Goal: Find specific page/section: Find specific page/section

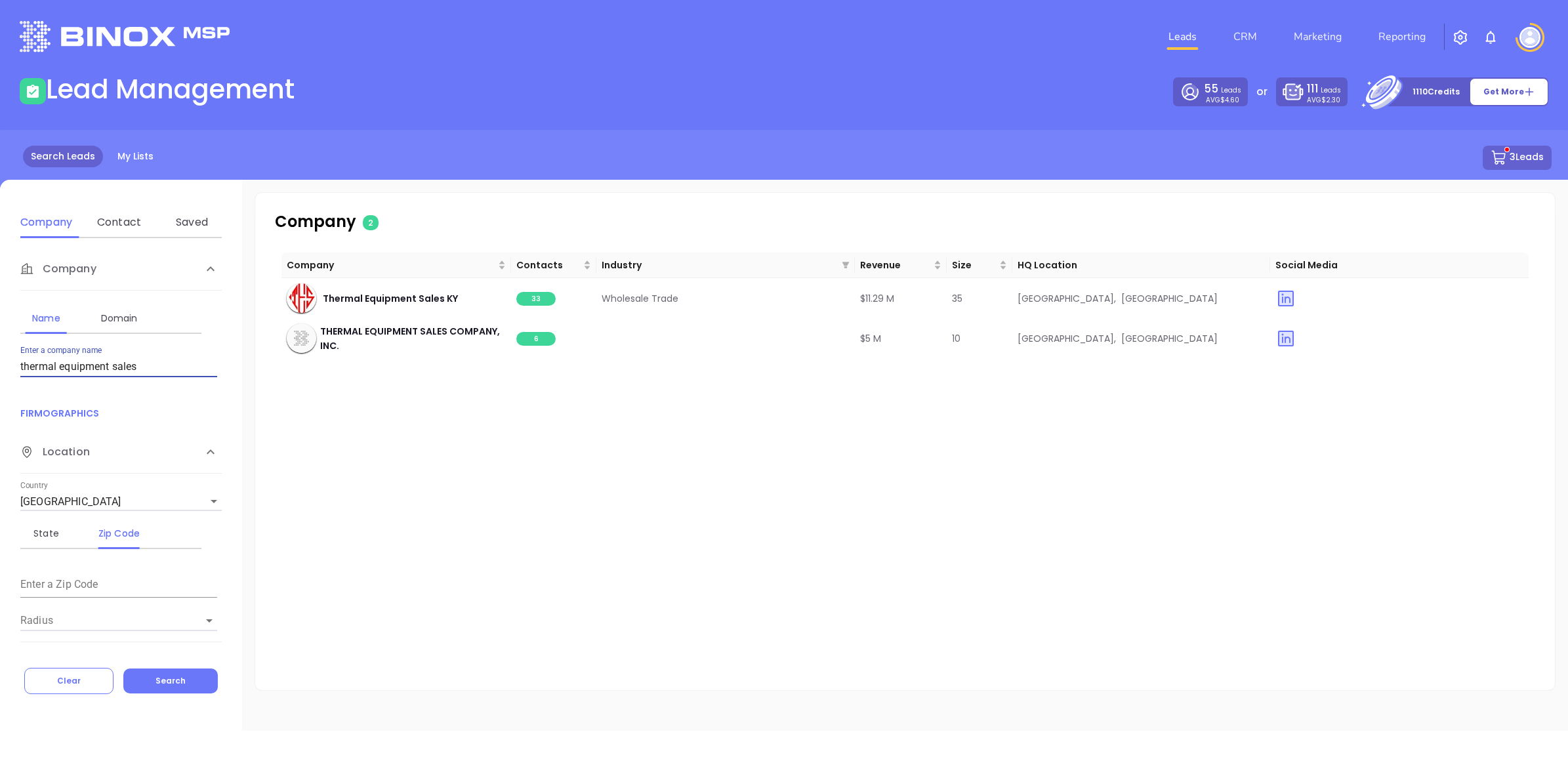
drag, startPoint x: 171, startPoint y: 362, endPoint x: -3, endPoint y: 373, distance: 174.3
click at [0, 373] on html "Leads CRM Marketing Reporting Financial Leads Leads Lead Management 55 Leads AV…" at bounding box center [784, 391] width 1568 height 782
type input "peoples exchange bank"
click at [538, 297] on span "40" at bounding box center [536, 299] width 40 height 14
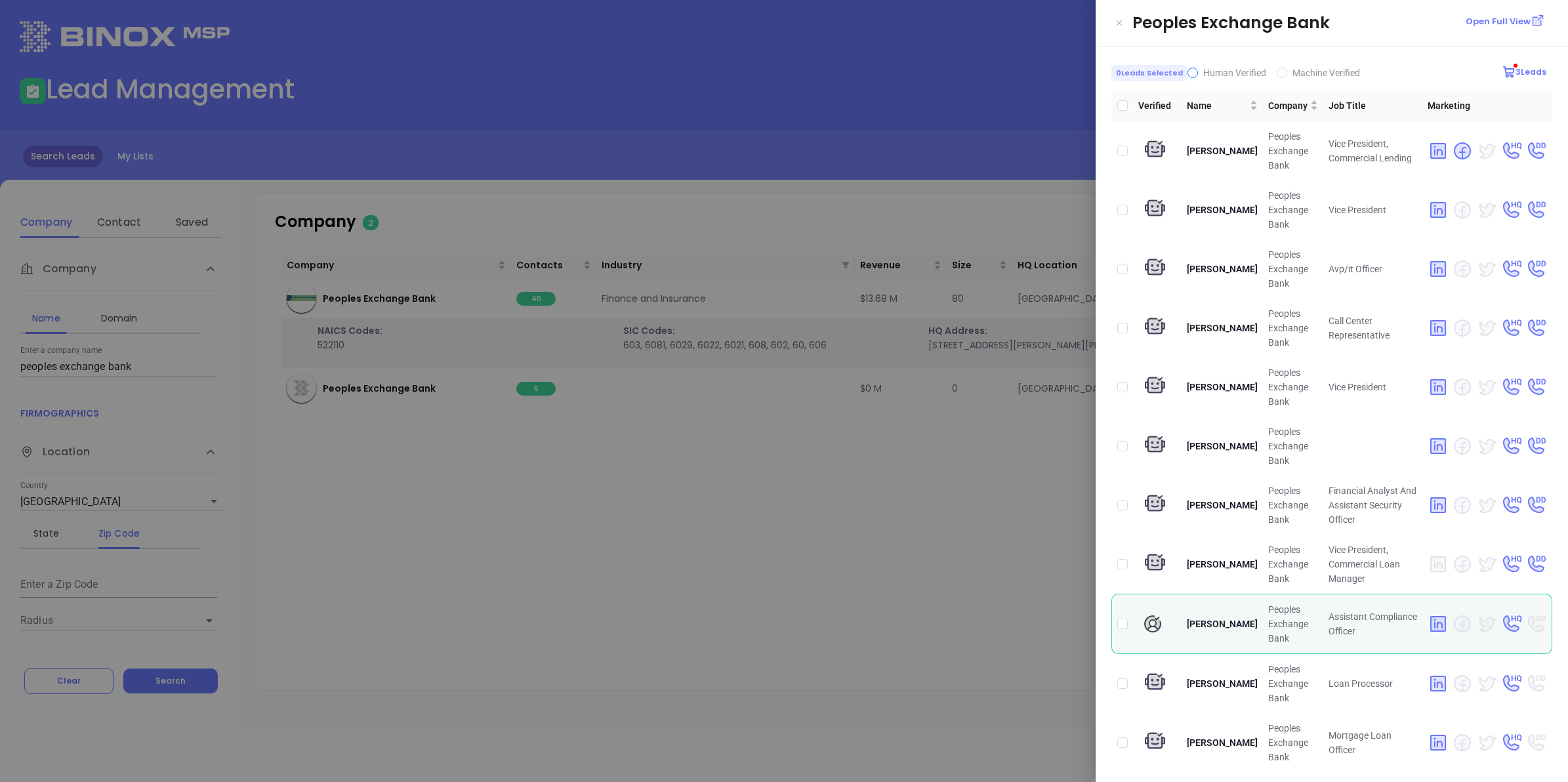
click at [1203, 70] on span "Human Verified" at bounding box center [1235, 73] width 63 height 11
click at [1198, 70] on input "Human Verified" at bounding box center [1193, 73] width 11 height 11
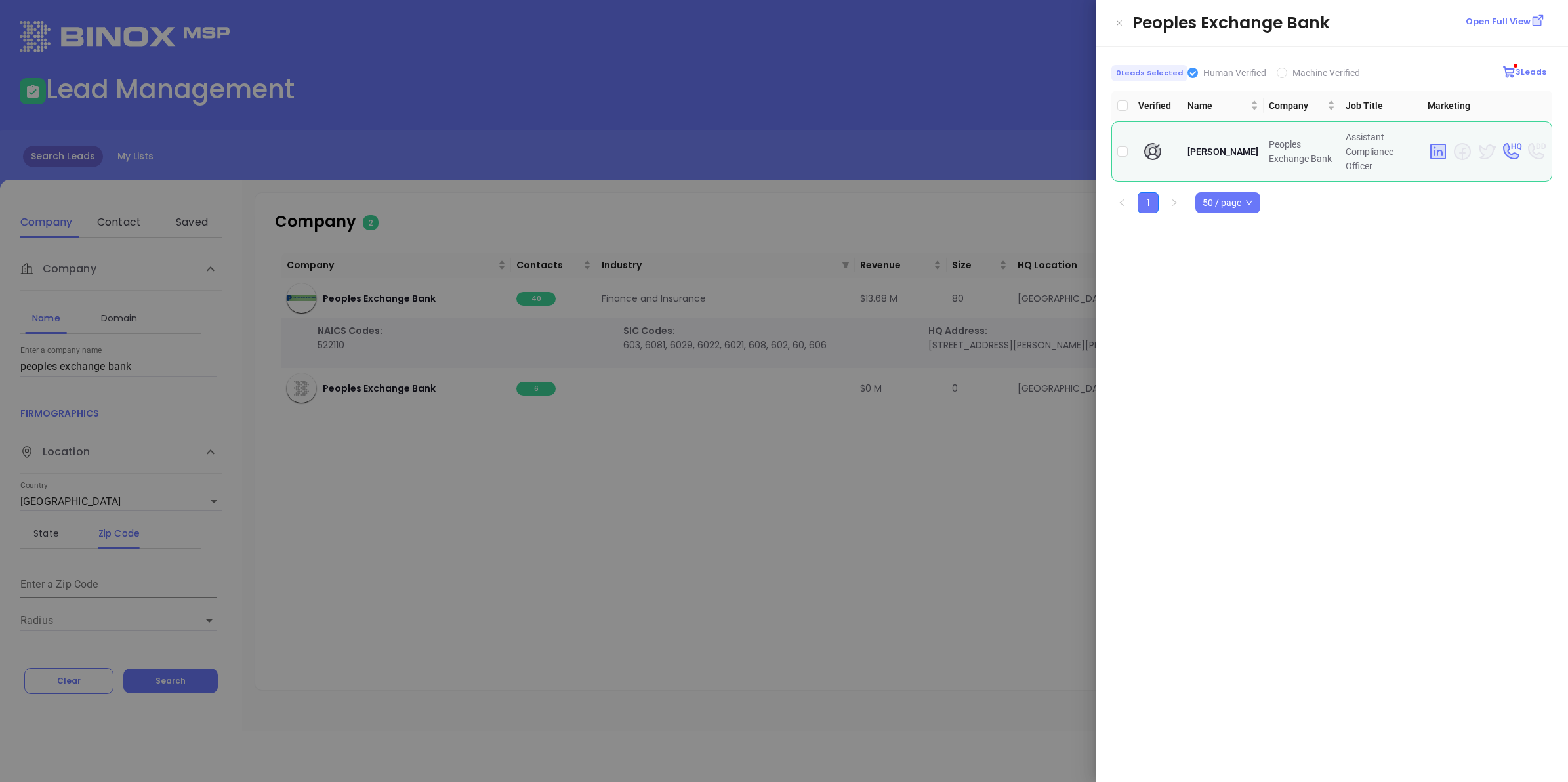
click at [1192, 72] on input "Human Verified" at bounding box center [1193, 73] width 11 height 11
checkbox input "false"
drag, startPoint x: 975, startPoint y: 435, endPoint x: 984, endPoint y: 437, distance: 9.2
click at [979, 437] on div at bounding box center [784, 391] width 1568 height 782
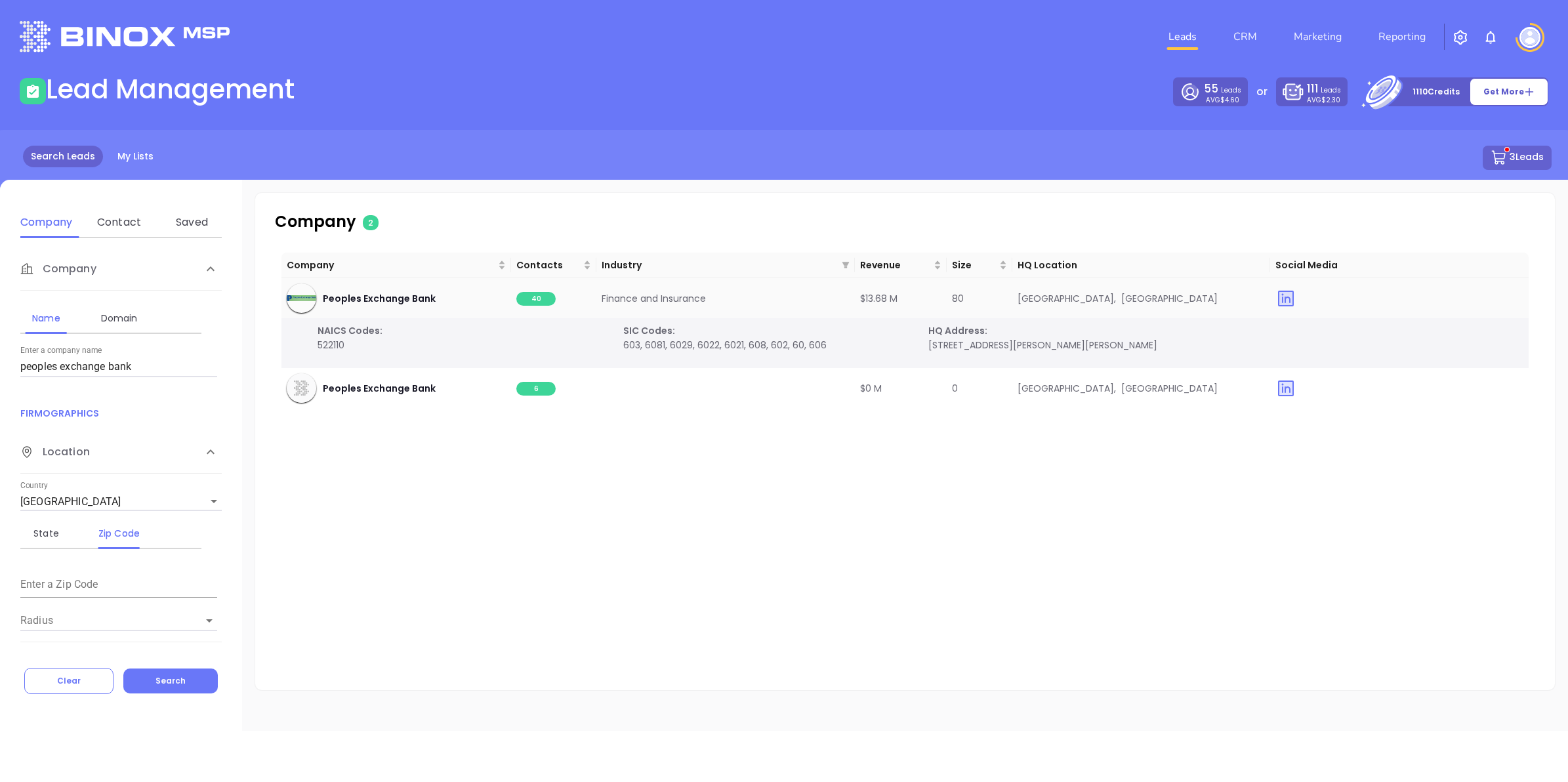
click at [537, 302] on span "40" at bounding box center [536, 299] width 40 height 14
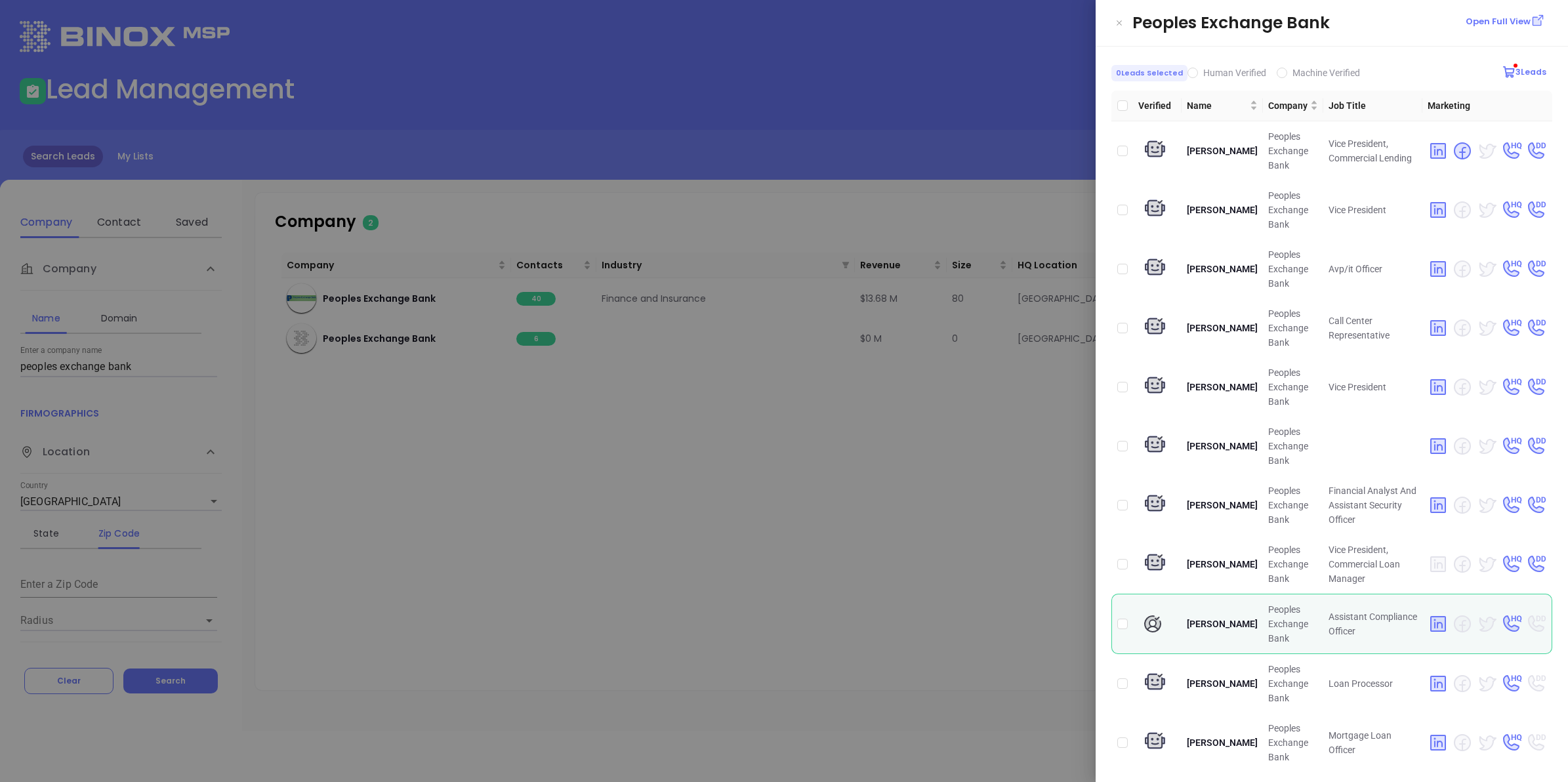
click at [787, 475] on div at bounding box center [784, 391] width 1568 height 782
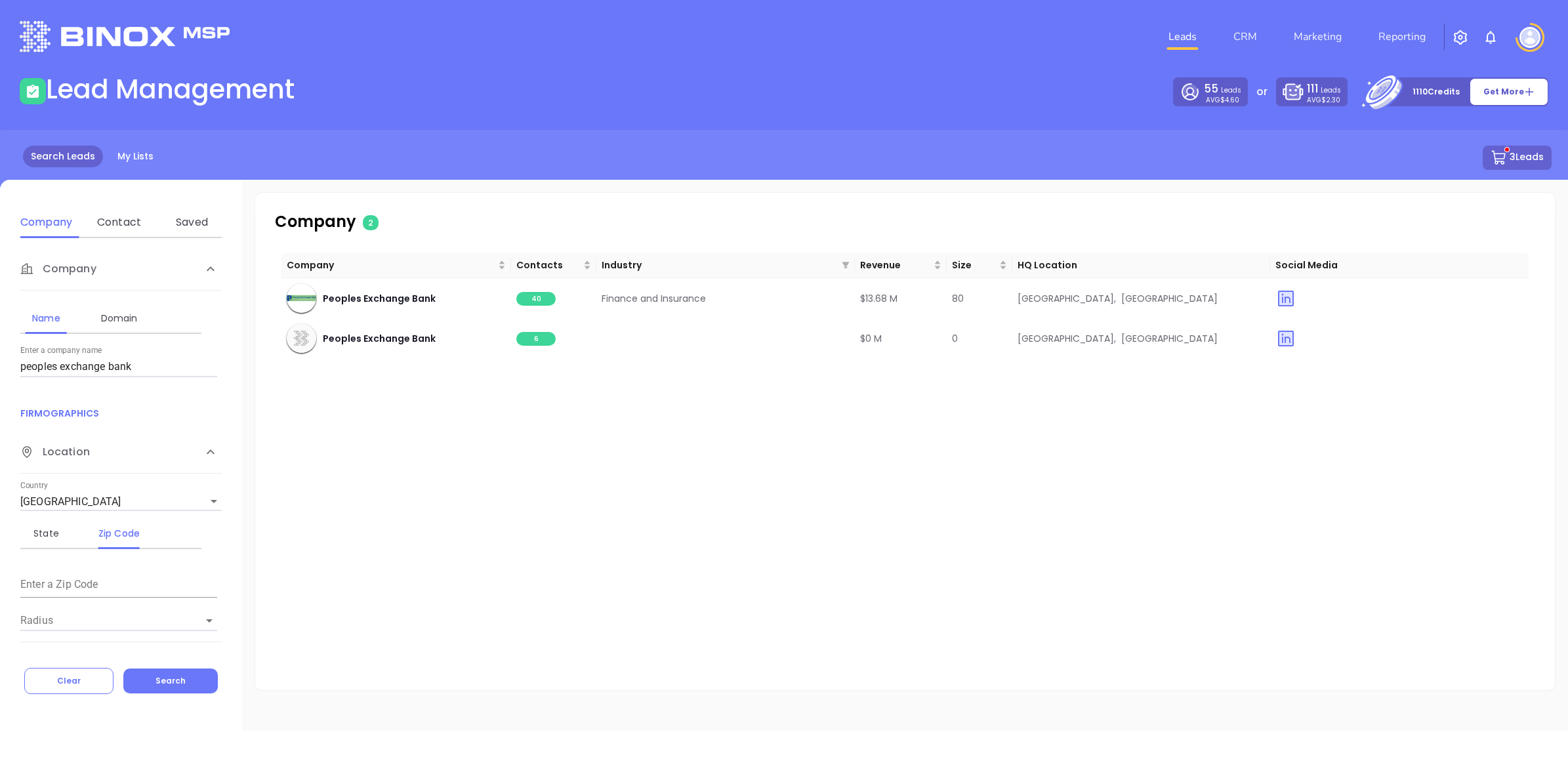
click at [787, 475] on div "Company Contacts Industry Revenue Size HQ Location Social Media Peoples Exchang…" at bounding box center [905, 462] width 1247 height 420
